Goal: Task Accomplishment & Management: Complete application form

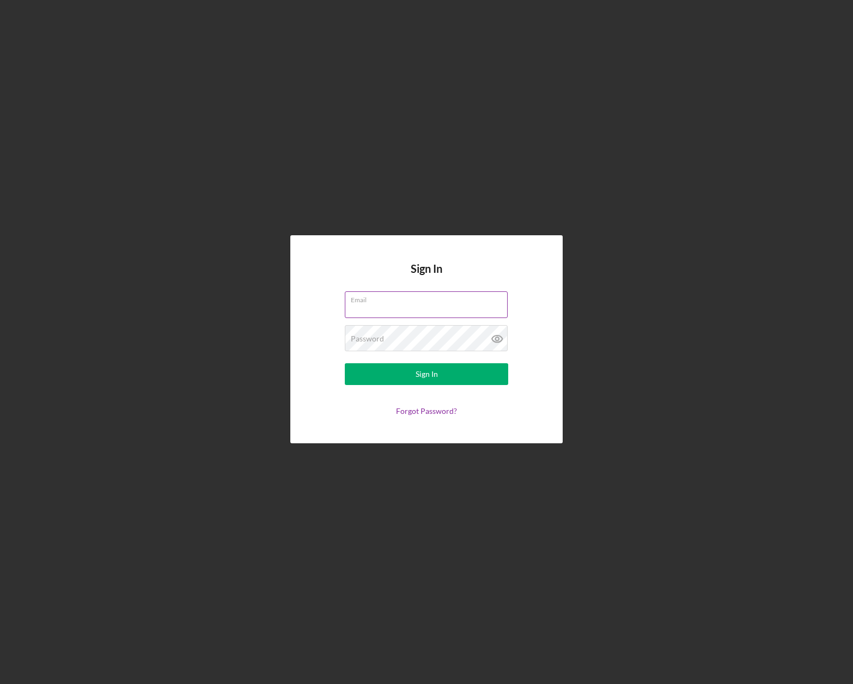
click at [399, 302] on div "Email" at bounding box center [426, 304] width 163 height 27
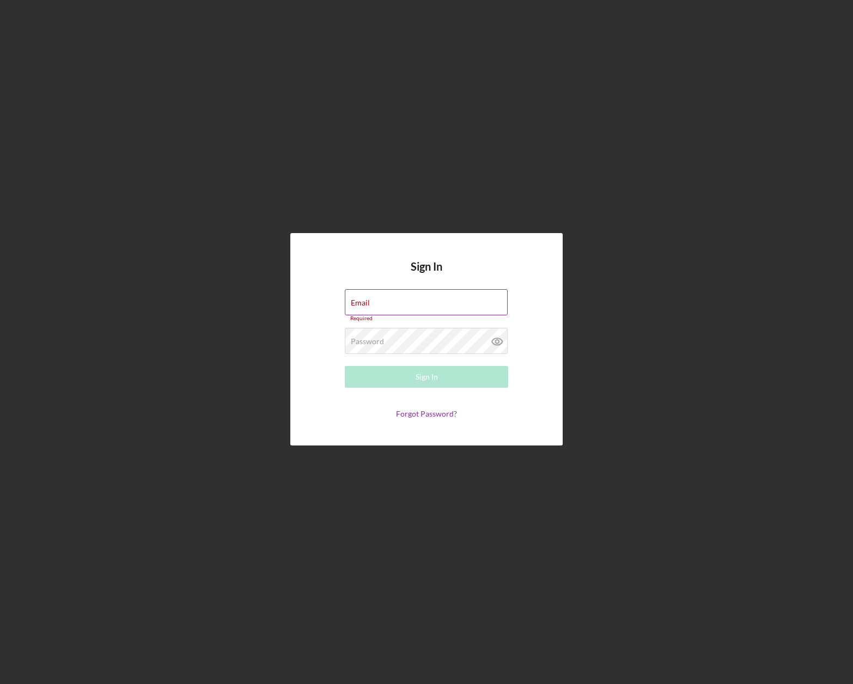
click at [403, 301] on div "Email Required" at bounding box center [426, 305] width 163 height 33
type input "[PERSON_NAME][EMAIL_ADDRESS][DOMAIN_NAME]"
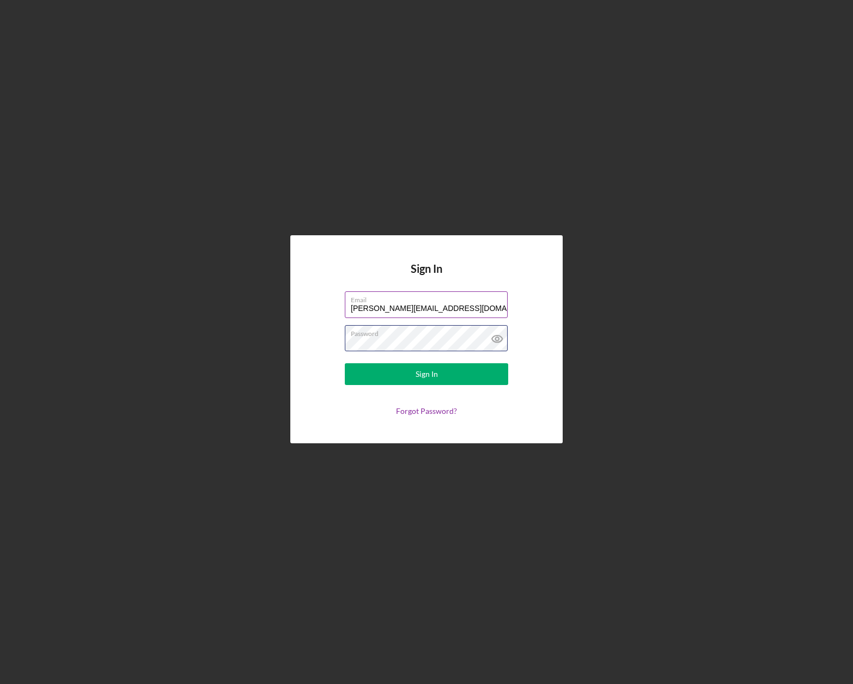
click at [345, 363] on button "Sign In" at bounding box center [426, 374] width 163 height 22
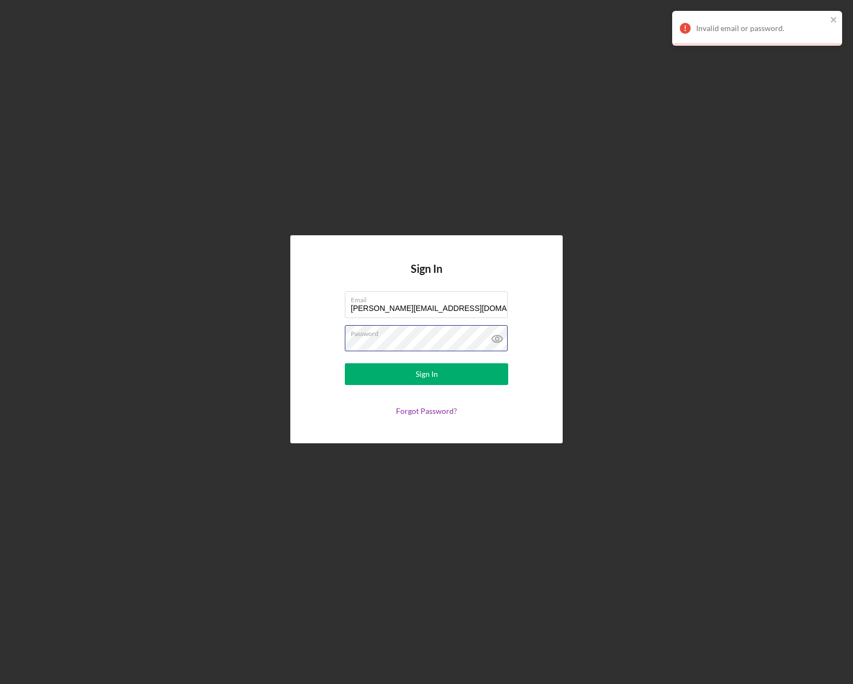
click at [310, 331] on div "Sign In Email [PERSON_NAME][EMAIL_ADDRESS][DOMAIN_NAME] Password Sign In Forgot…" at bounding box center [426, 339] width 272 height 208
click at [345, 363] on button "Sign In" at bounding box center [426, 374] width 163 height 22
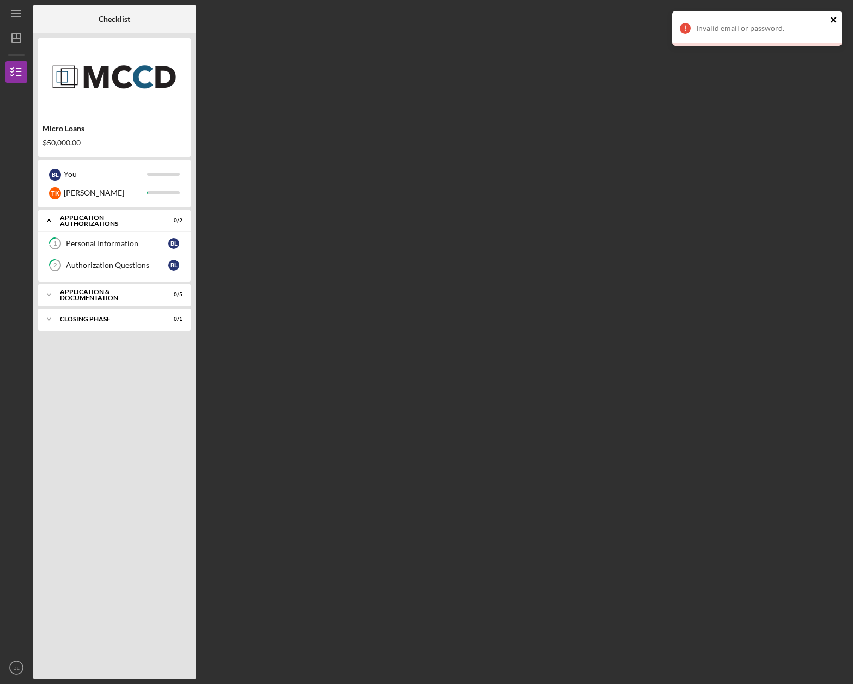
click at [837, 18] on icon "close" at bounding box center [834, 19] width 8 height 9
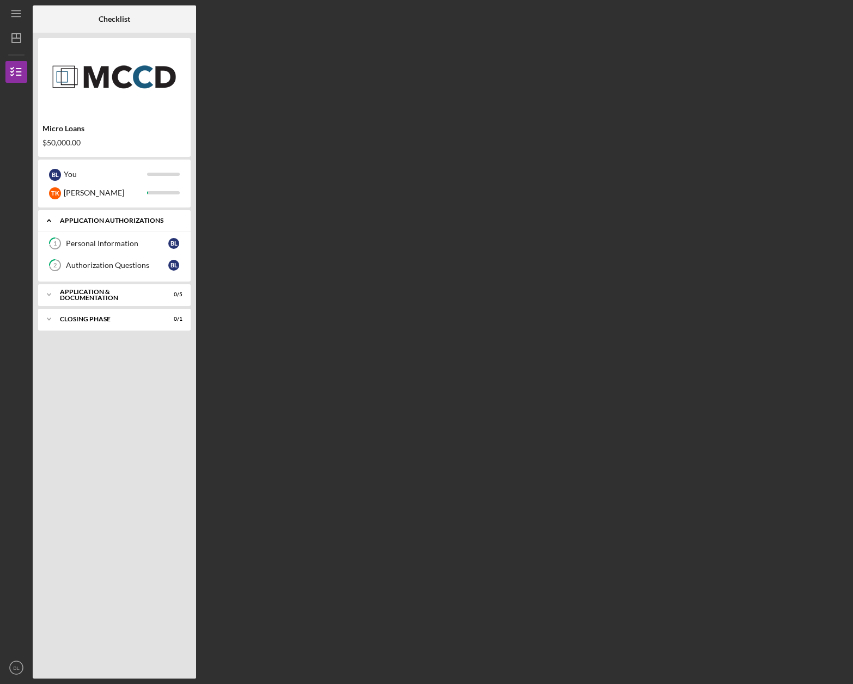
click at [109, 222] on div "Application Authorizations" at bounding box center [118, 220] width 117 height 7
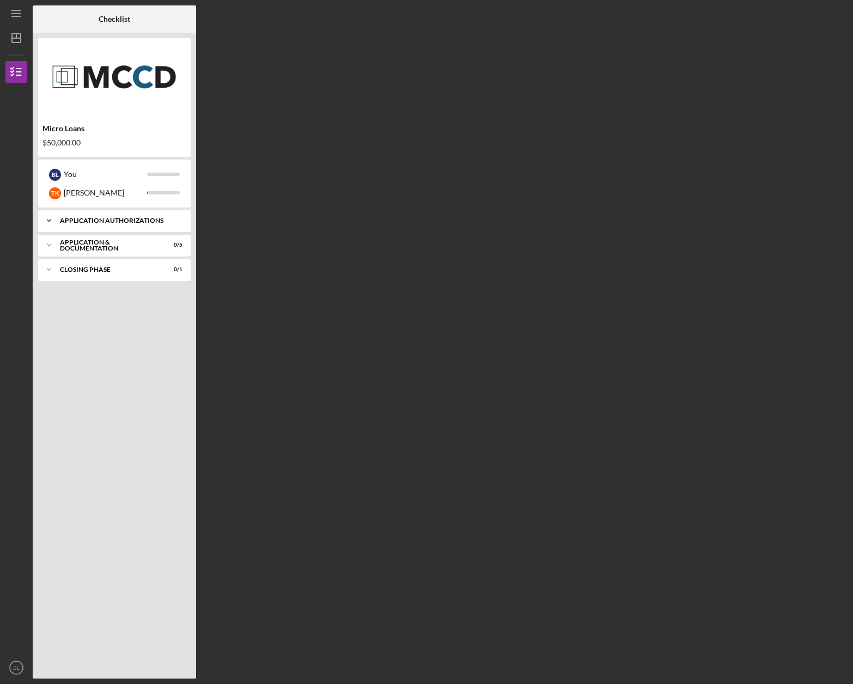
click at [108, 225] on div "Icon/Expander Application Authorizations 0 / 2" at bounding box center [114, 221] width 153 height 22
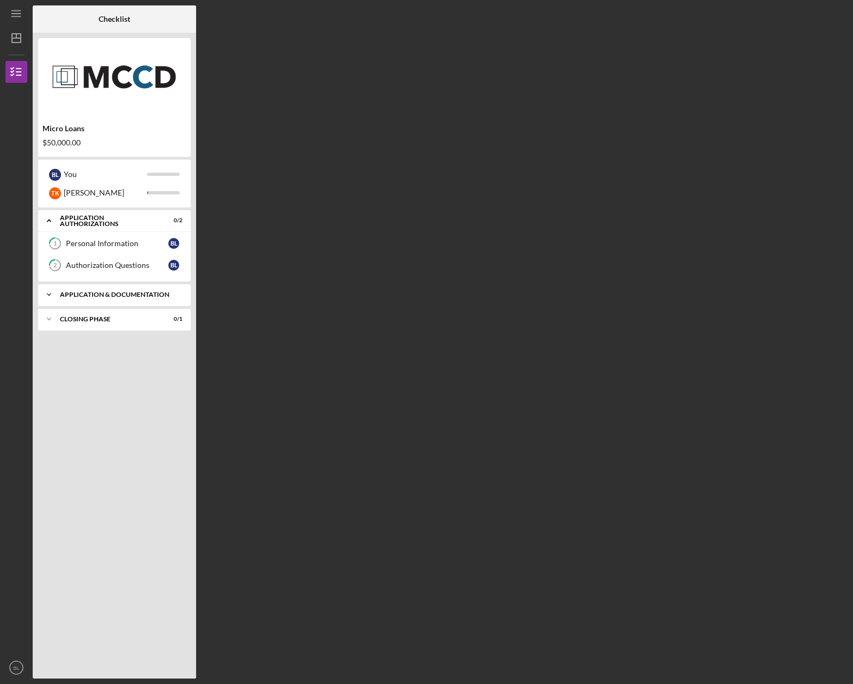
click at [99, 288] on div "Icon/Expander Application & Documentation 0 / 5" at bounding box center [114, 295] width 153 height 22
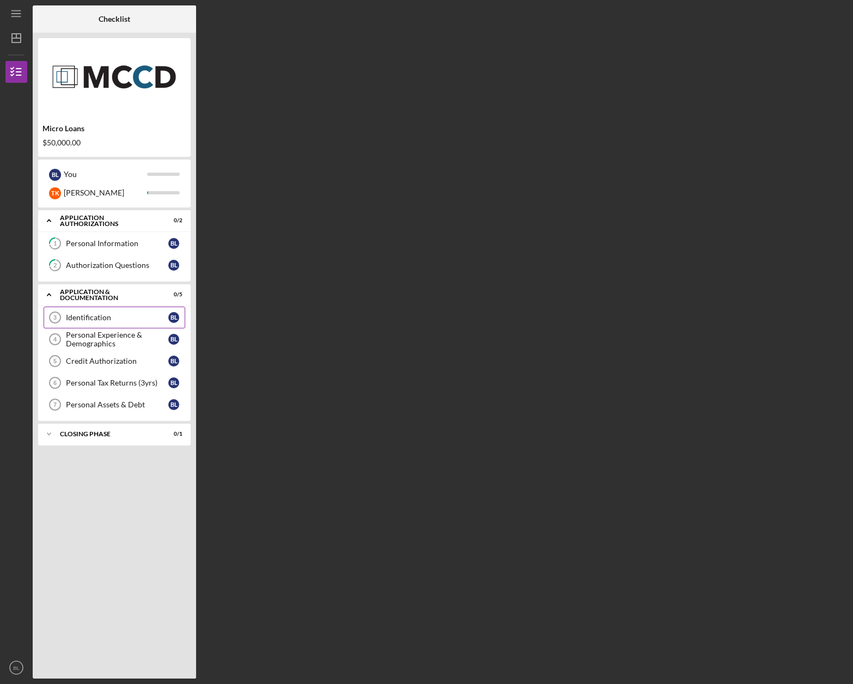
click at [97, 318] on div "Identification" at bounding box center [117, 317] width 102 height 9
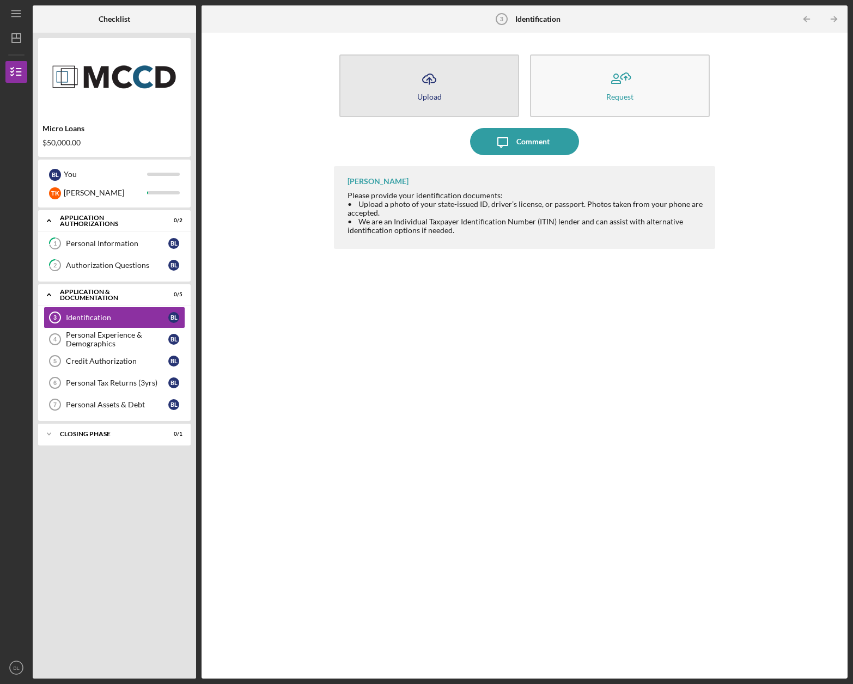
click at [463, 90] on button "Icon/Upload Upload" at bounding box center [429, 85] width 180 height 63
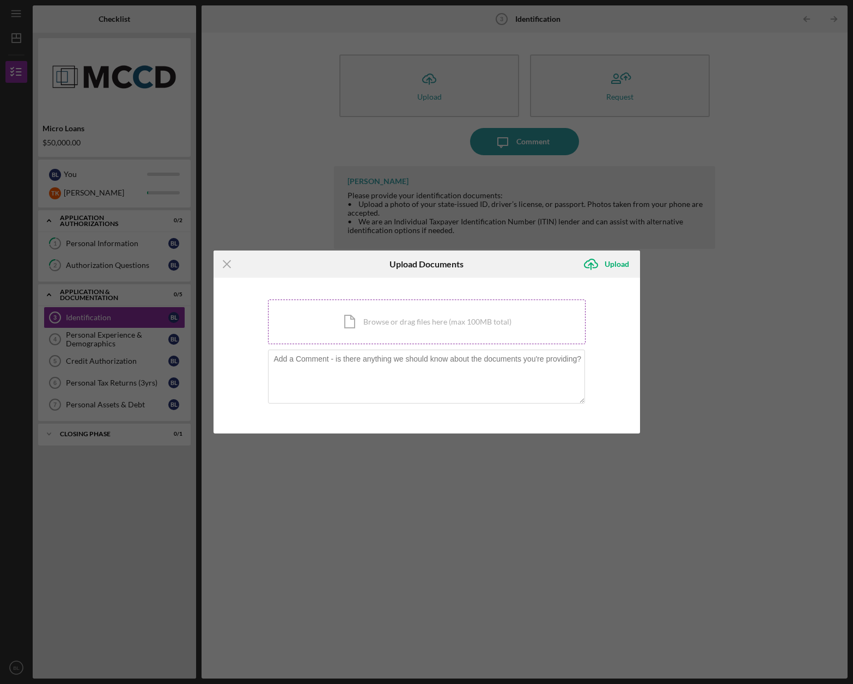
click at [392, 328] on div "Icon/Document Browse or drag files here (max 100MB total) Tap to choose files o…" at bounding box center [427, 322] width 318 height 45
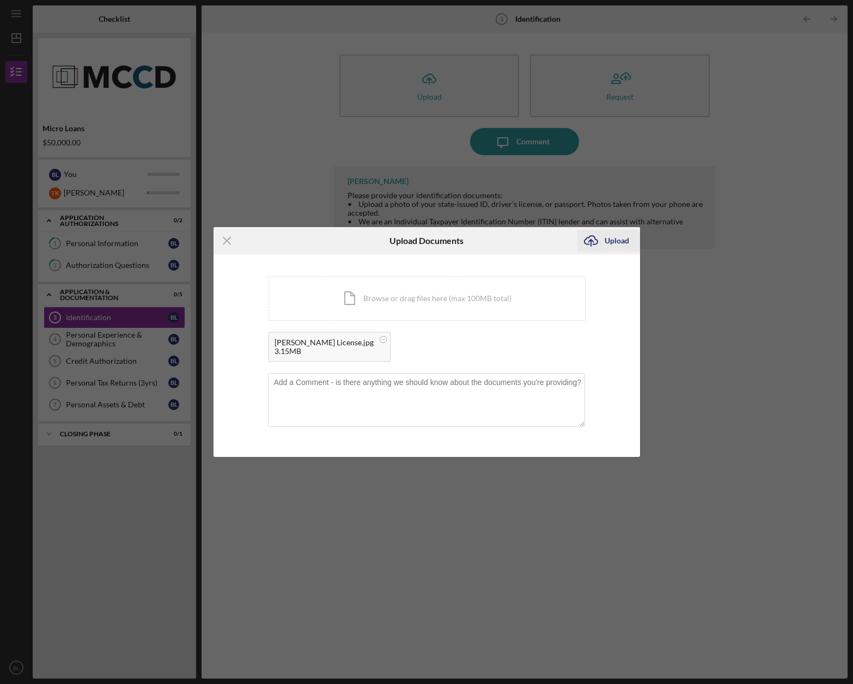
click at [605, 240] on div "Upload" at bounding box center [617, 241] width 25 height 22
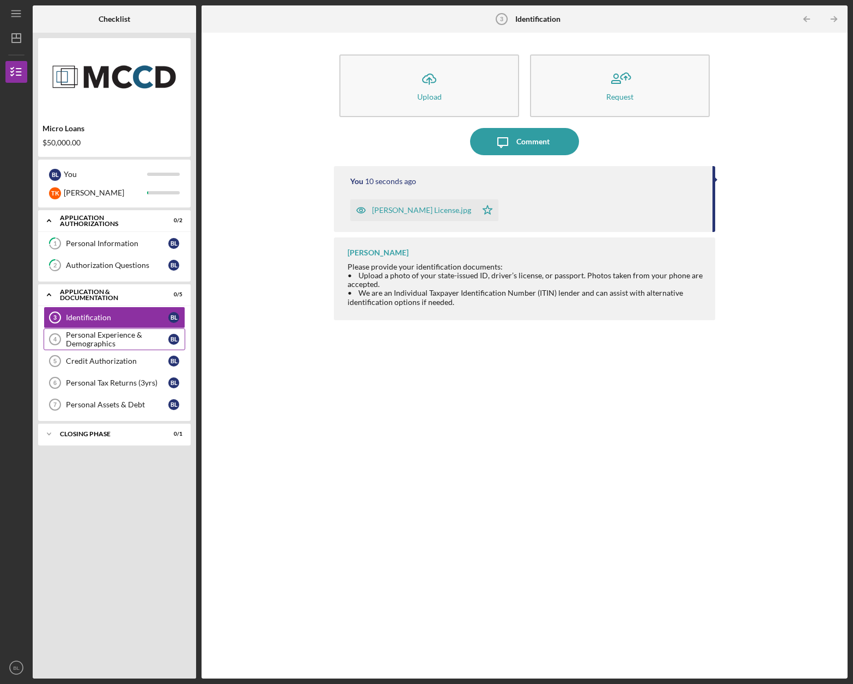
click at [98, 329] on link "Personal Experience & Demographics 4 Personal Experience & Demographics [PERSON…" at bounding box center [115, 339] width 142 height 22
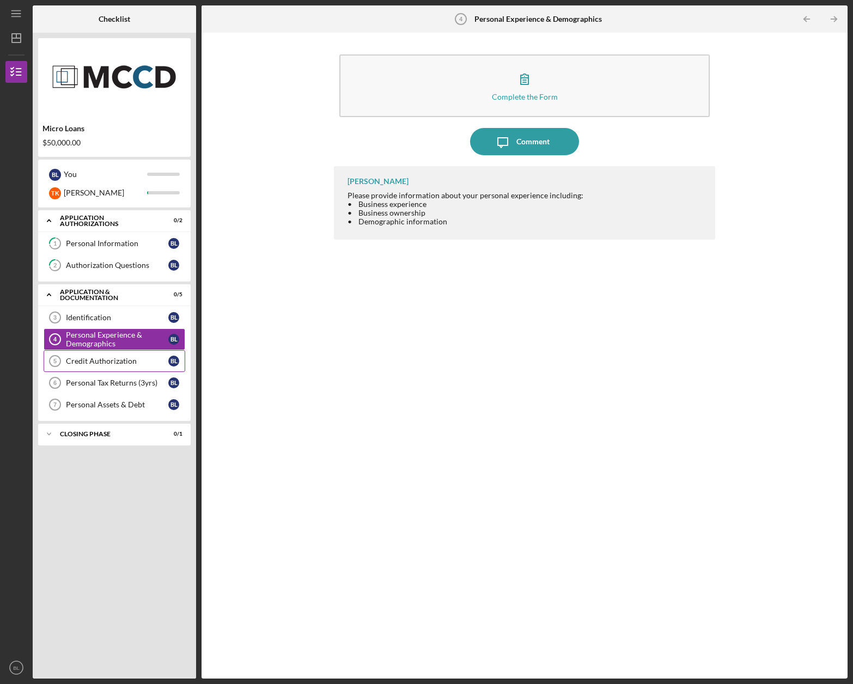
click at [96, 359] on div "Credit Authorization" at bounding box center [117, 361] width 102 height 9
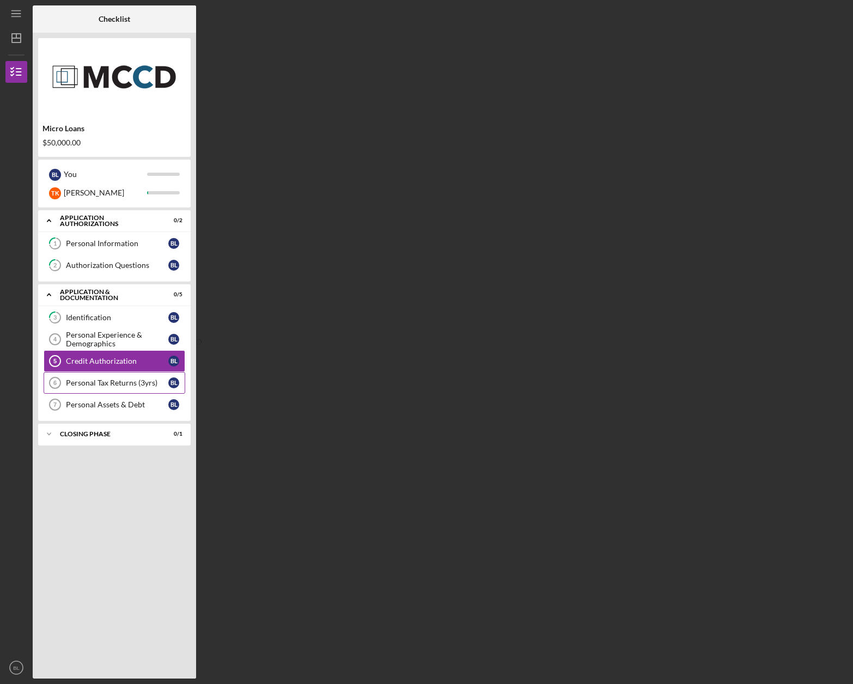
click at [96, 381] on div "Personal Tax Returns (3yrs)" at bounding box center [117, 383] width 102 height 9
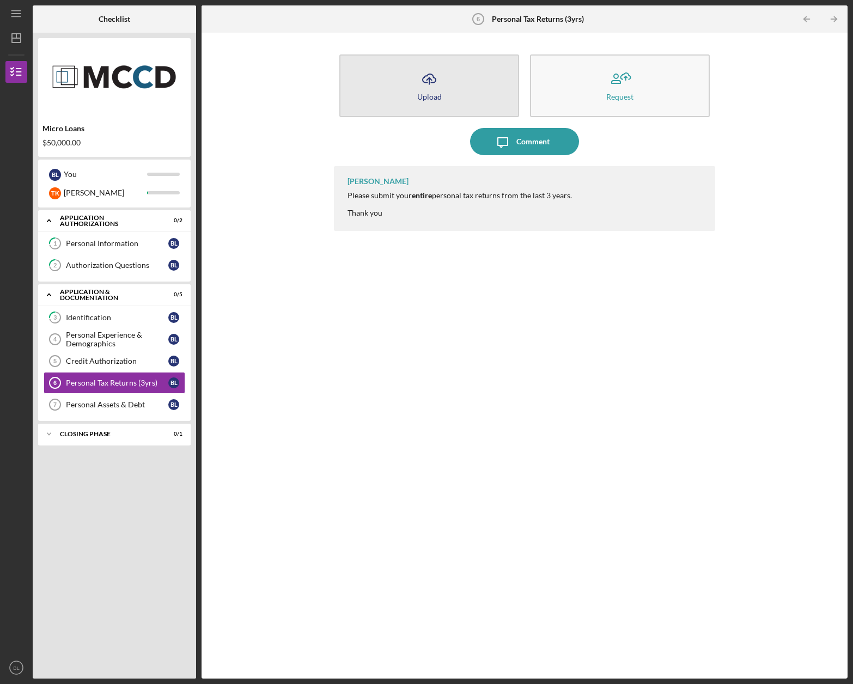
click at [431, 89] on icon "Icon/Upload" at bounding box center [429, 78] width 27 height 27
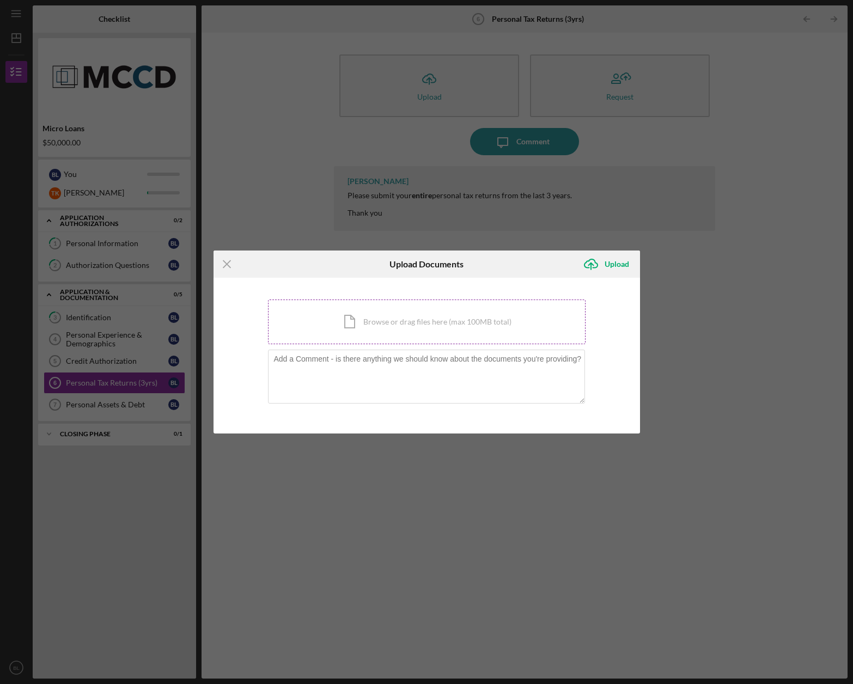
click at [369, 320] on div "Icon/Document Browse or drag files here (max 100MB total) Tap to choose files o…" at bounding box center [427, 322] width 318 height 45
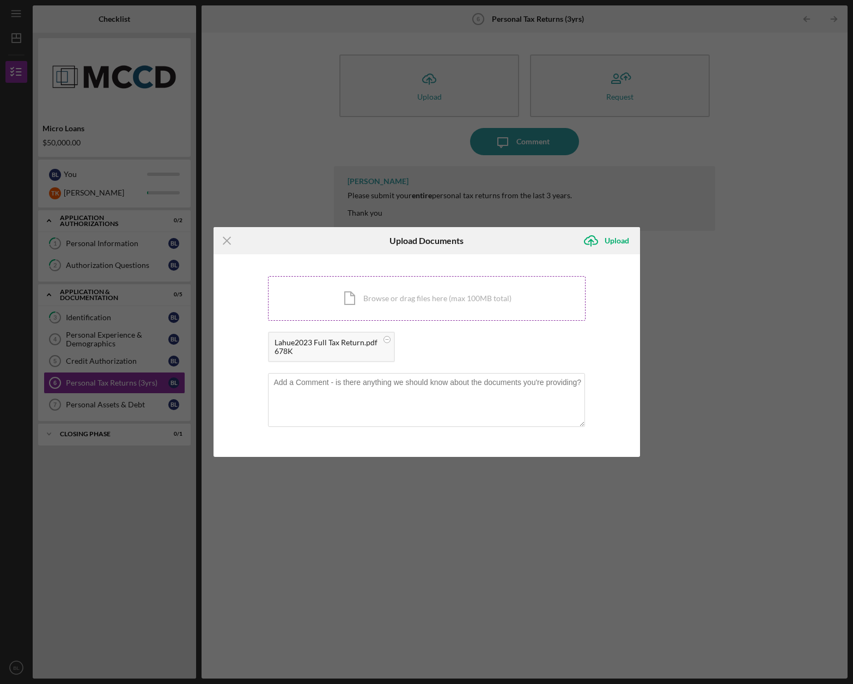
click at [363, 306] on div "Icon/Document Browse or drag files here (max 100MB total) Tap to choose files o…" at bounding box center [427, 298] width 318 height 45
click at [353, 293] on div "Icon/Document Browse or drag files here (max 100MB total) Tap to choose files o…" at bounding box center [427, 298] width 318 height 45
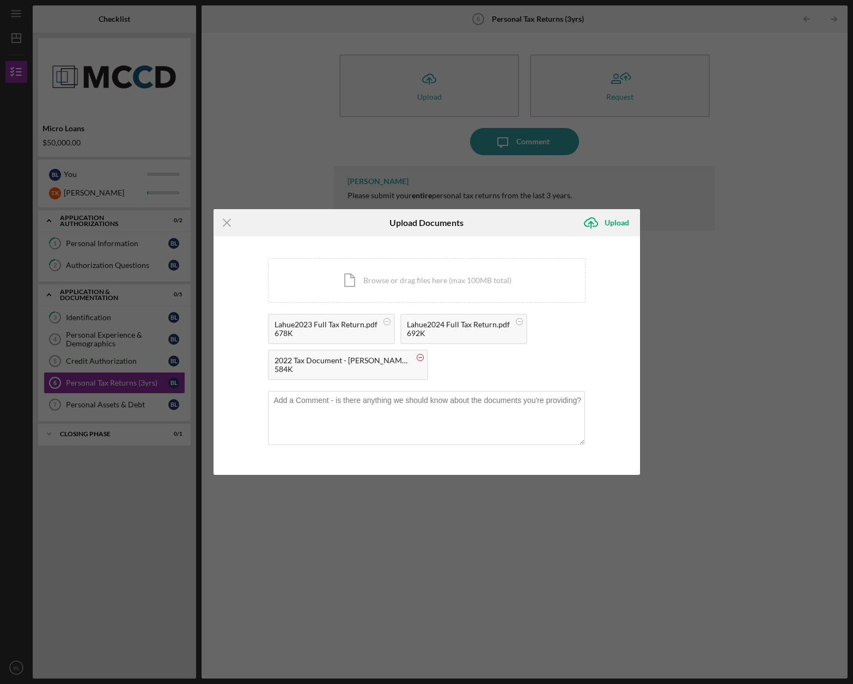
click at [419, 355] on circle at bounding box center [420, 358] width 7 height 7
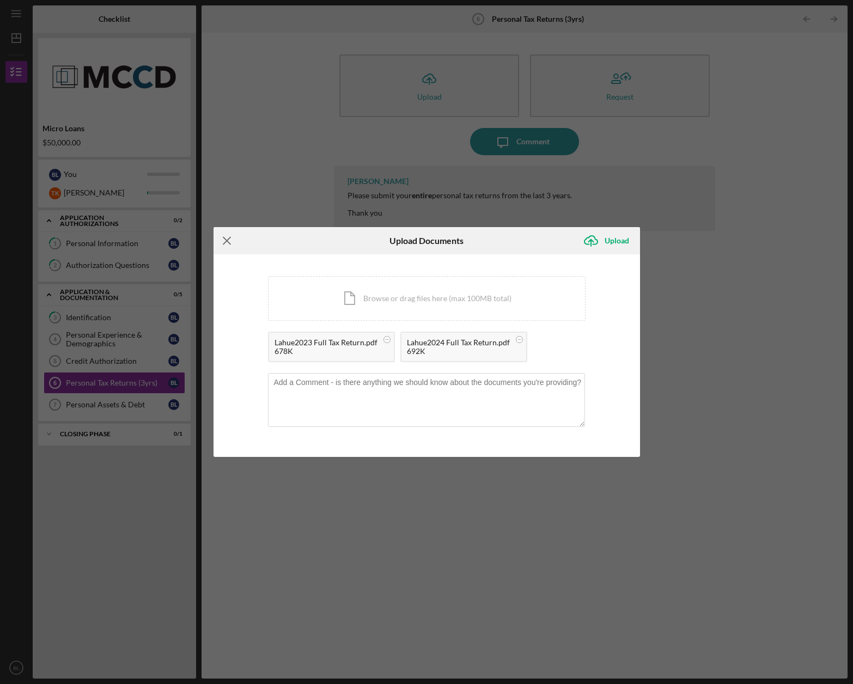
click at [225, 245] on icon "Icon/Menu Close" at bounding box center [227, 240] width 27 height 27
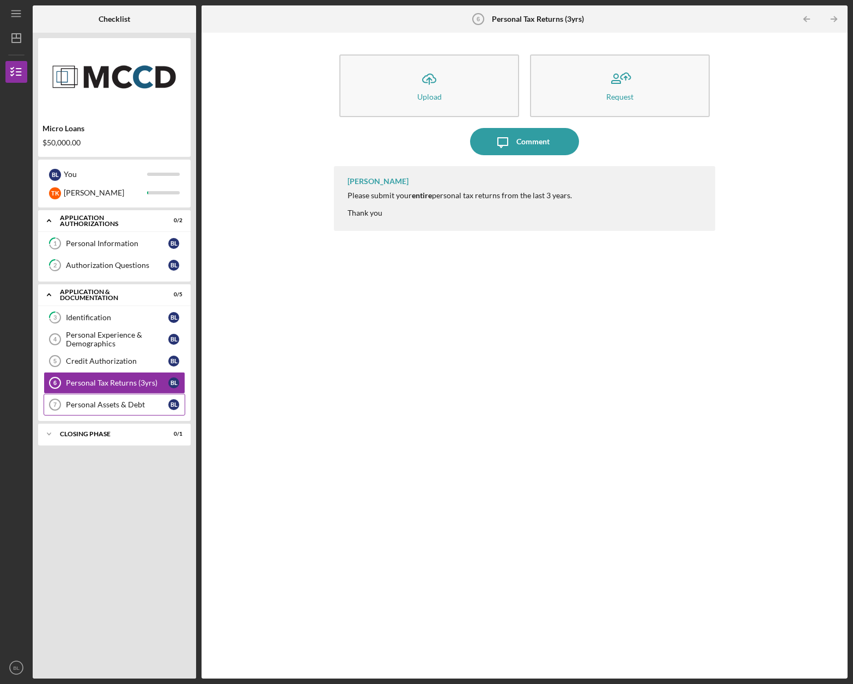
click at [99, 407] on div "Personal Assets & Debt" at bounding box center [117, 404] width 102 height 9
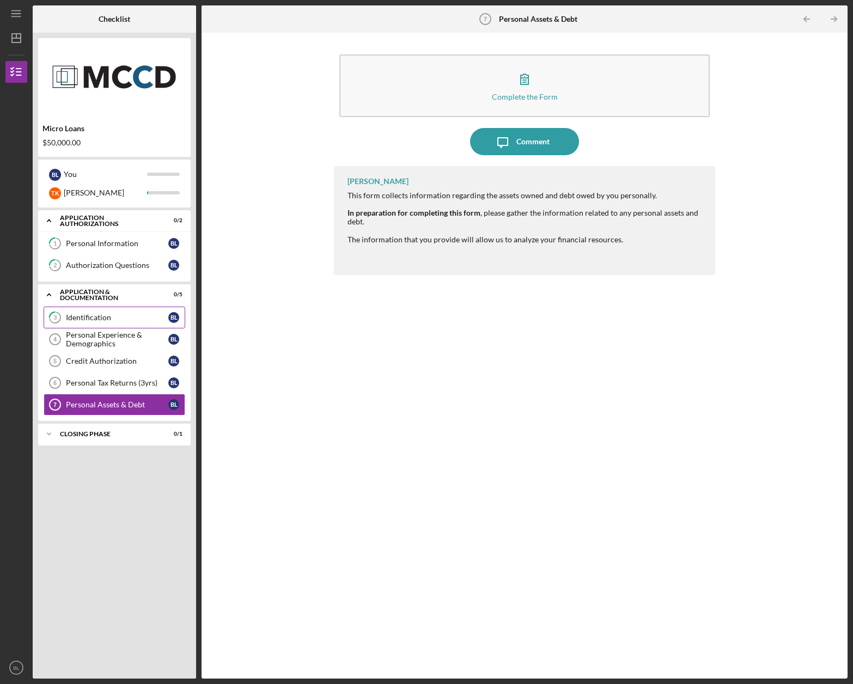
click at [108, 322] on div "Identification" at bounding box center [117, 317] width 102 height 9
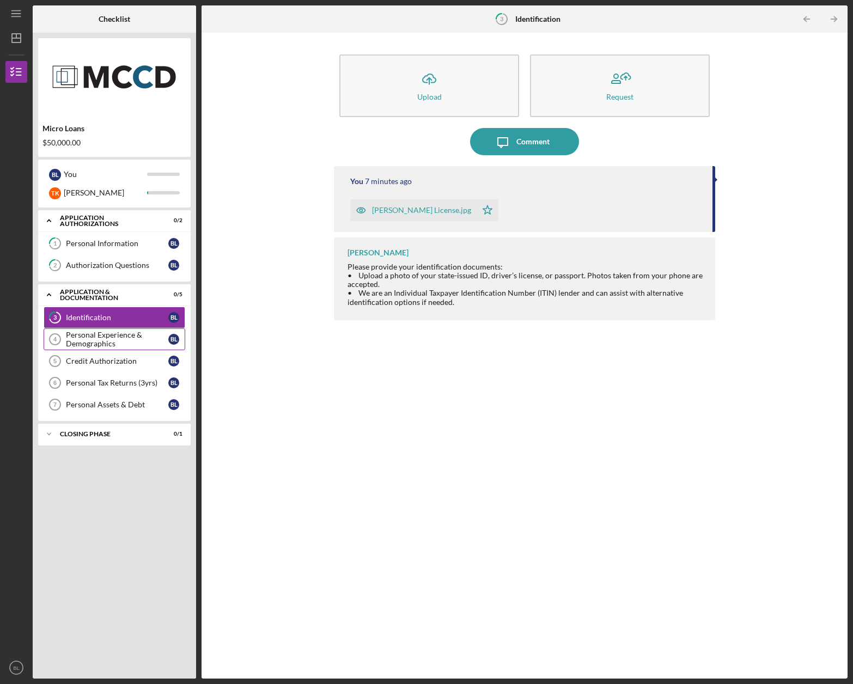
click at [106, 336] on div "Personal Experience & Demographics" at bounding box center [117, 339] width 102 height 17
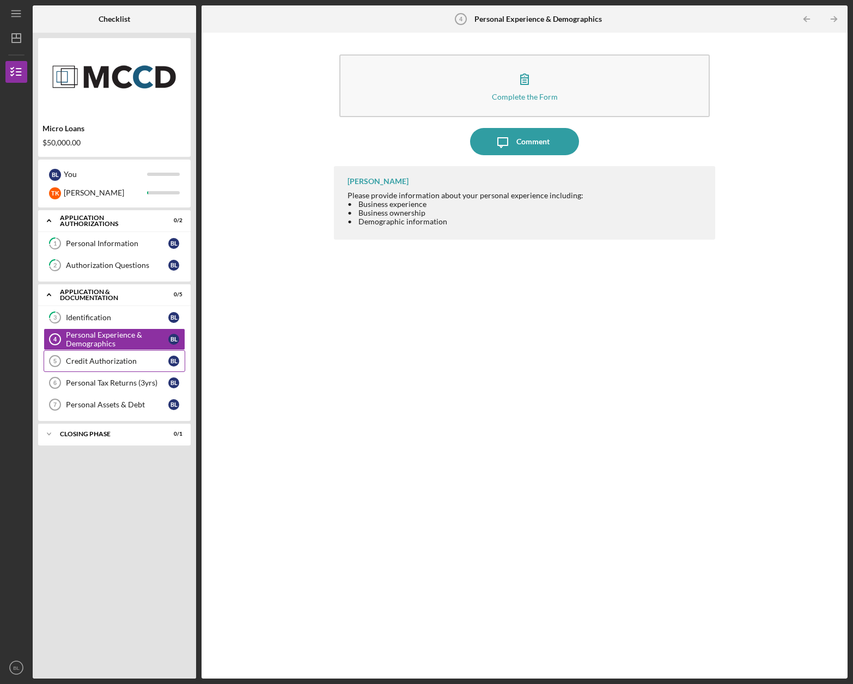
click at [106, 356] on link "Credit Authorization 5 Credit Authorization [PERSON_NAME]" at bounding box center [115, 361] width 142 height 22
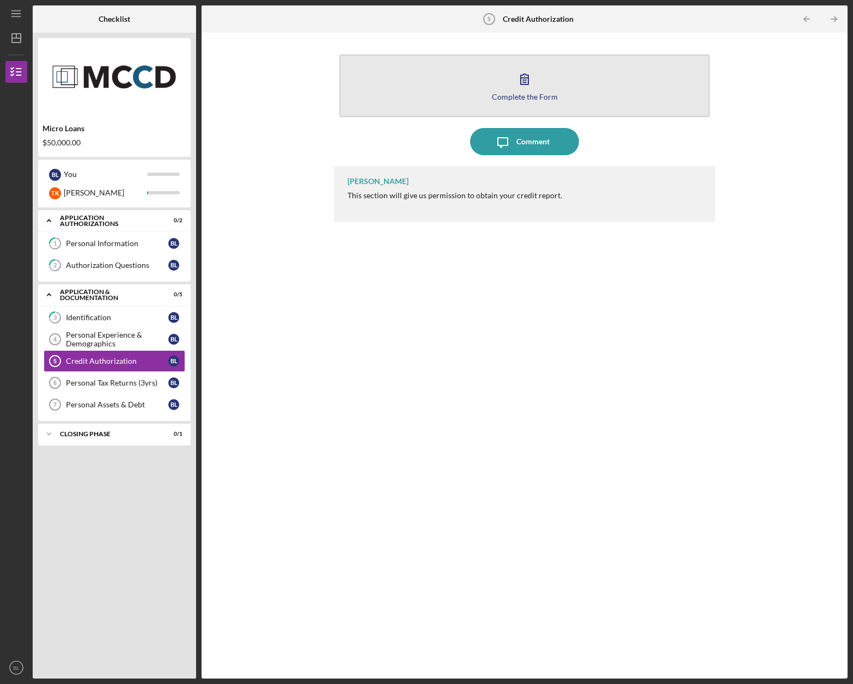
click at [474, 103] on button "Complete the Form Form" at bounding box center [524, 85] width 370 height 63
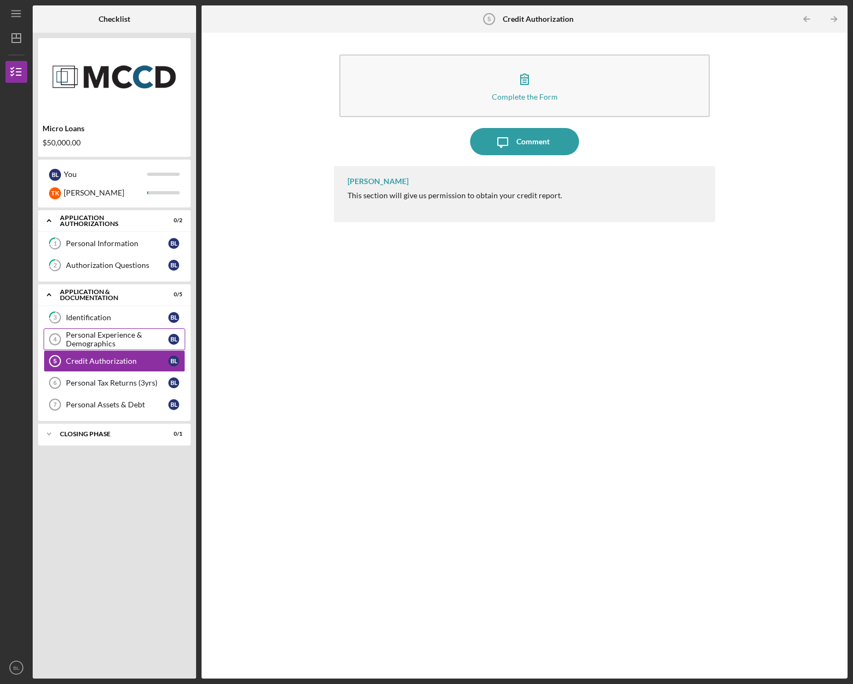
click at [94, 343] on div "Personal Experience & Demographics" at bounding box center [117, 339] width 102 height 17
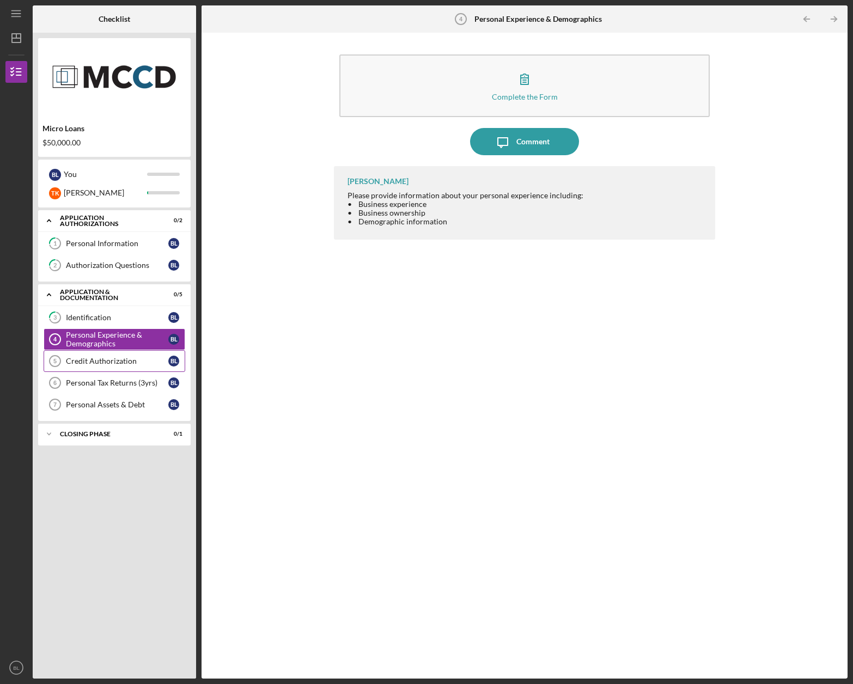
click at [115, 358] on div "Credit Authorization" at bounding box center [117, 361] width 102 height 9
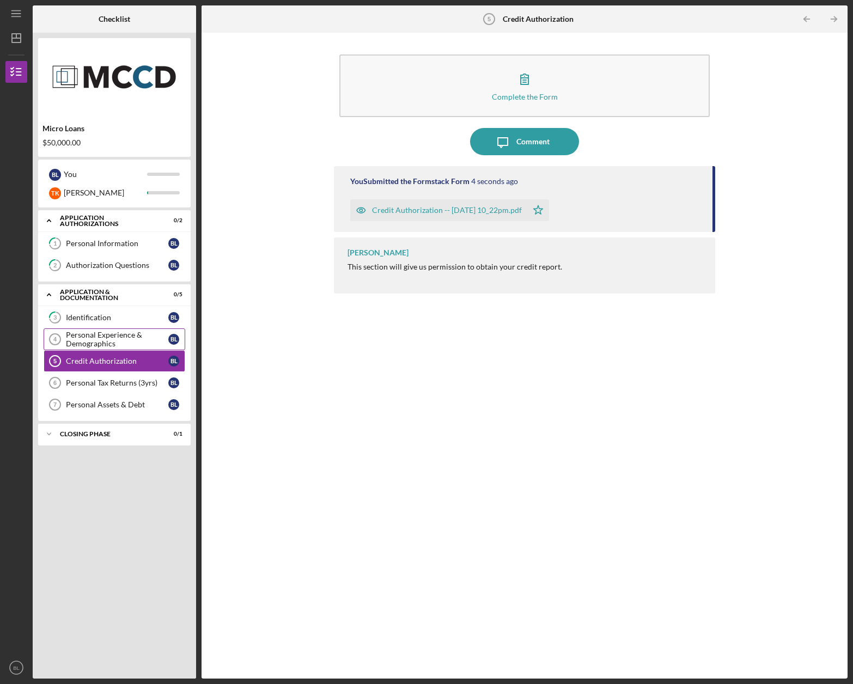
click at [106, 345] on div "Personal Experience & Demographics" at bounding box center [117, 339] width 102 height 17
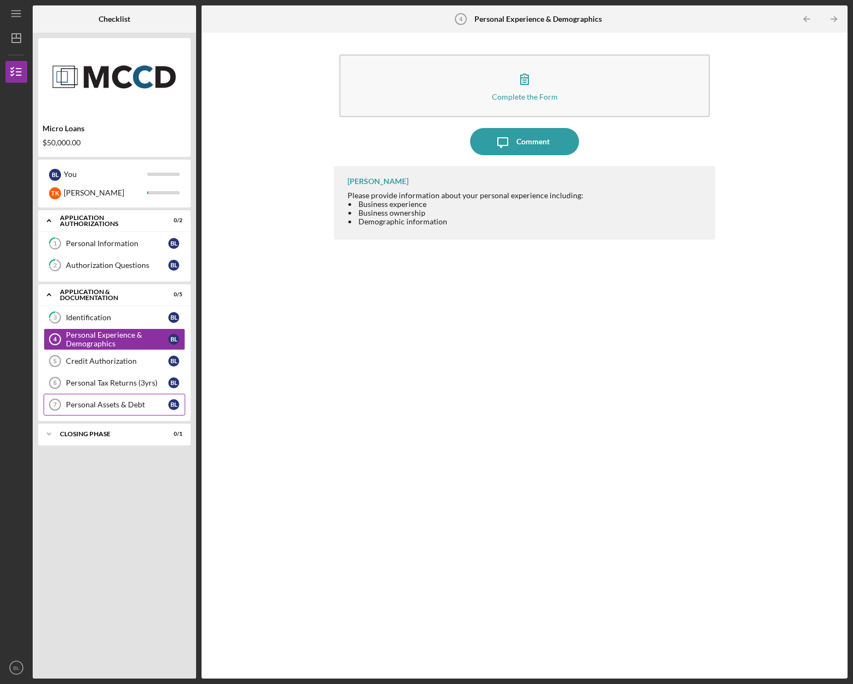
click at [103, 405] on div "Personal Assets & Debt" at bounding box center [117, 404] width 102 height 9
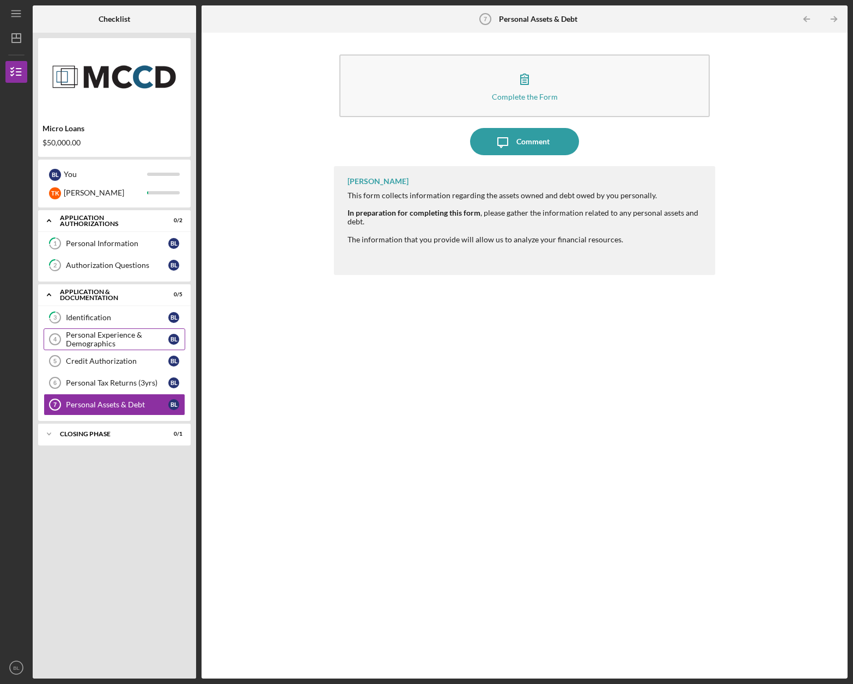
click at [105, 339] on div "Personal Experience & Demographics" at bounding box center [117, 339] width 102 height 17
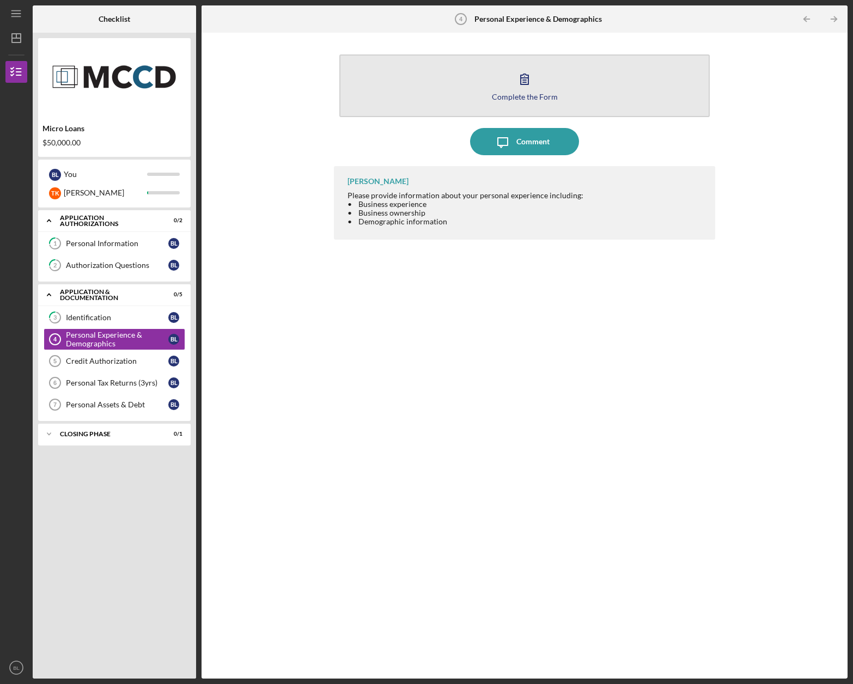
click at [498, 99] on div "Complete the Form" at bounding box center [525, 97] width 66 height 8
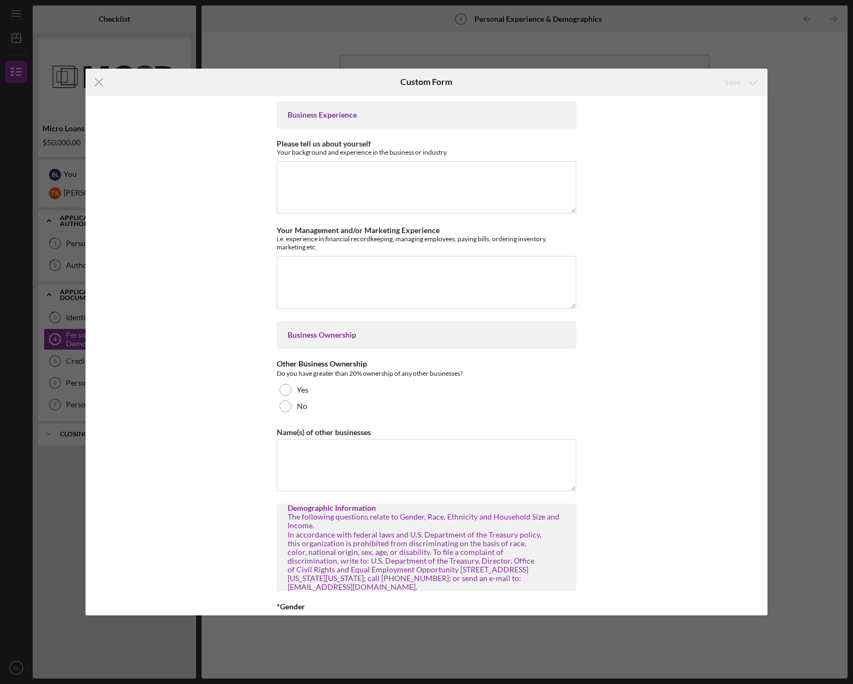
click at [796, 100] on div "Icon/Menu Close Custom Form Save Business Experience Please tell us about yours…" at bounding box center [426, 342] width 853 height 684
click at [745, 168] on div "Business Experience Please tell us about yourself Your background and experienc…" at bounding box center [427, 356] width 682 height 520
drag, startPoint x: 833, startPoint y: 358, endPoint x: 825, endPoint y: 376, distance: 19.5
click at [830, 363] on div "Icon/Menu Close Custom Form Save Business Experience Please tell us about yours…" at bounding box center [426, 342] width 853 height 684
click at [720, 541] on div "Business Experience Please tell us about yourself Your background and experienc…" at bounding box center [427, 356] width 682 height 520
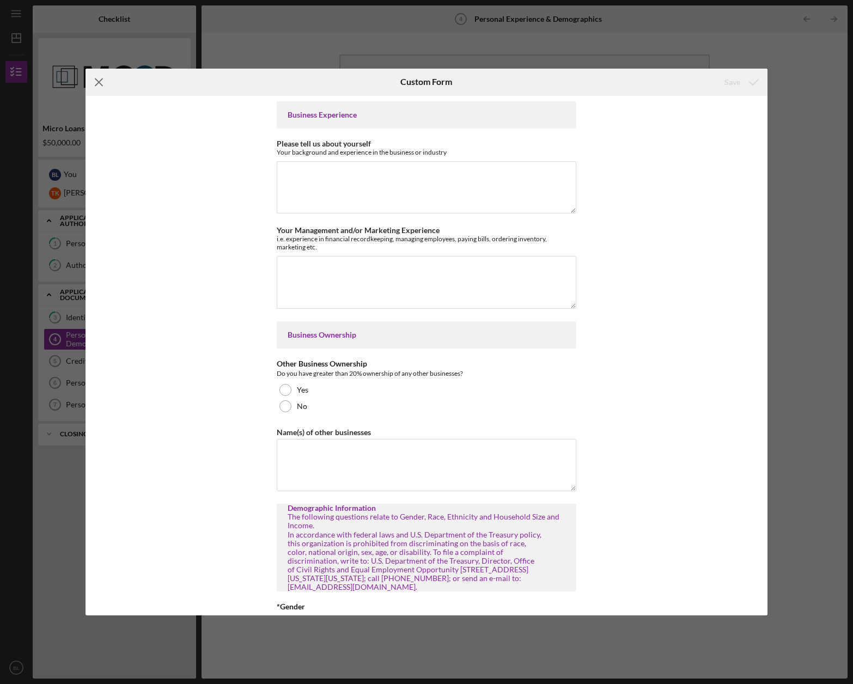
click at [102, 82] on icon "Icon/Menu Close" at bounding box center [99, 82] width 27 height 27
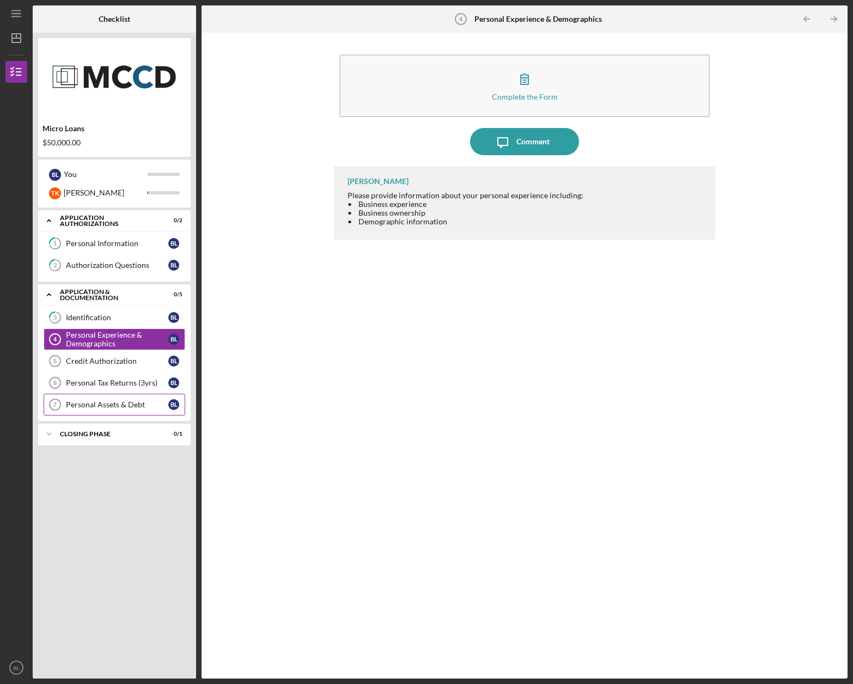
click at [103, 403] on div "Personal Assets & Debt" at bounding box center [117, 404] width 102 height 9
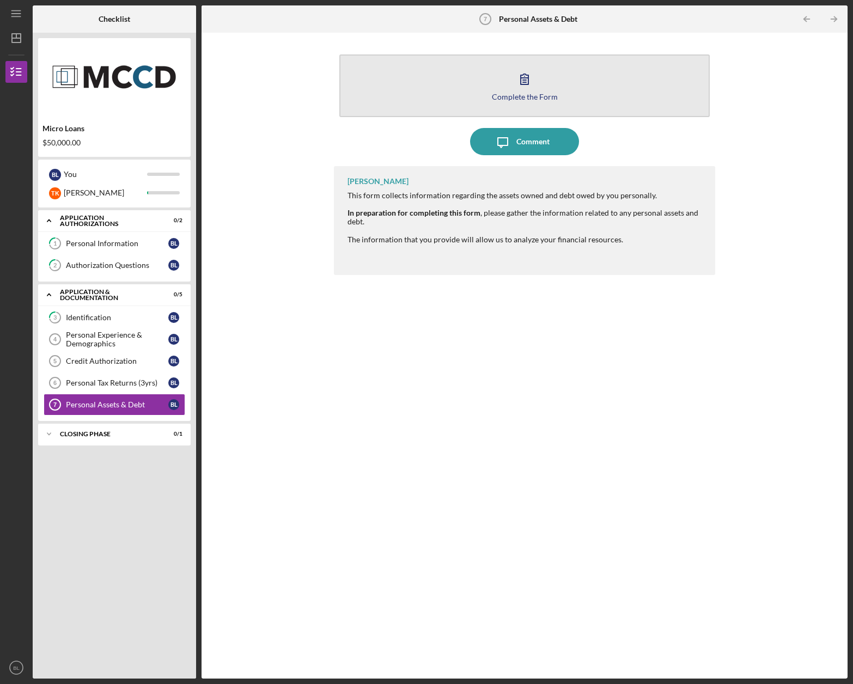
click at [535, 89] on icon "button" at bounding box center [524, 78] width 27 height 27
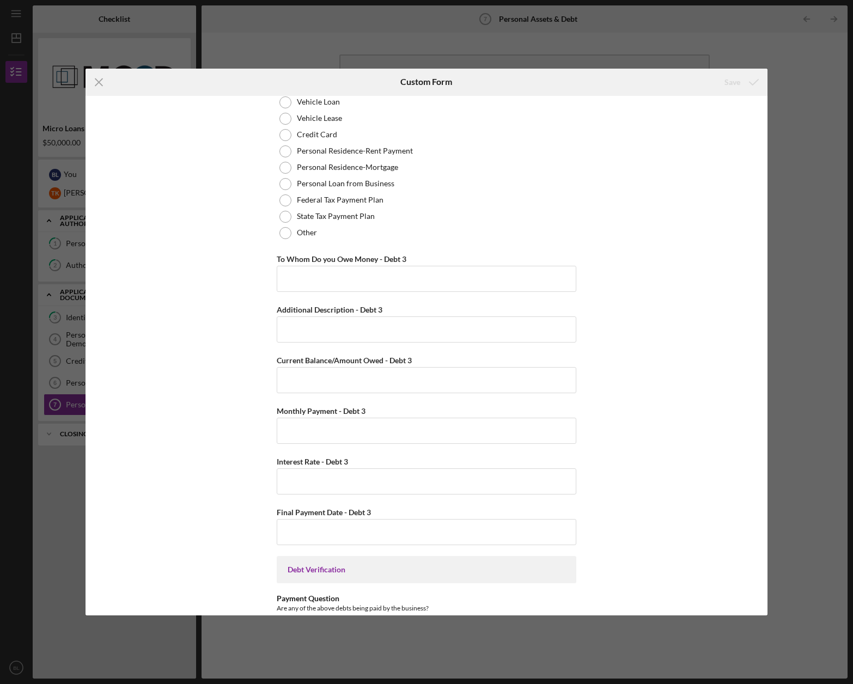
scroll to position [2131, 0]
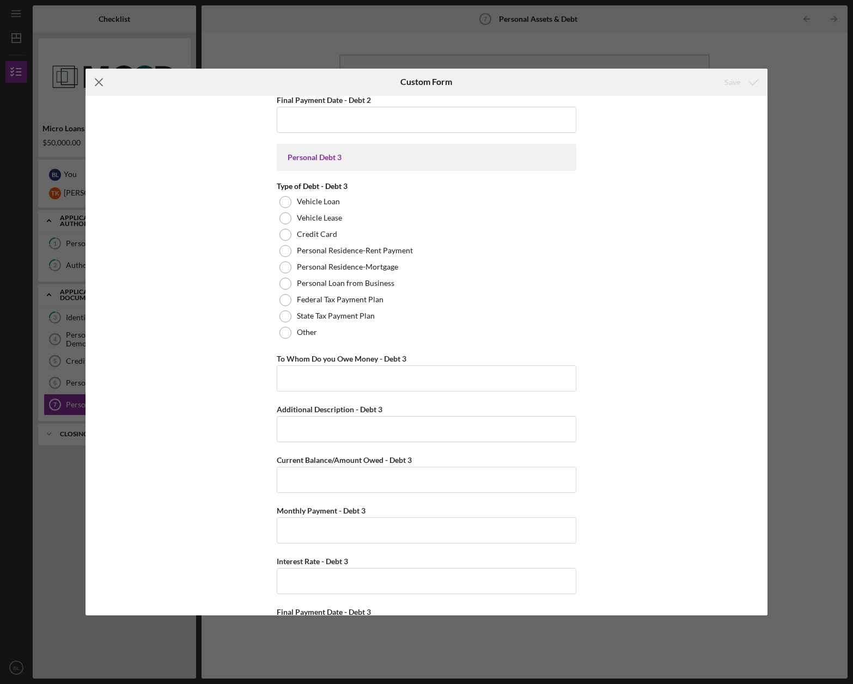
click at [101, 81] on icon "Icon/Menu Close" at bounding box center [99, 82] width 27 height 27
